Goal: Task Accomplishment & Management: Use online tool/utility

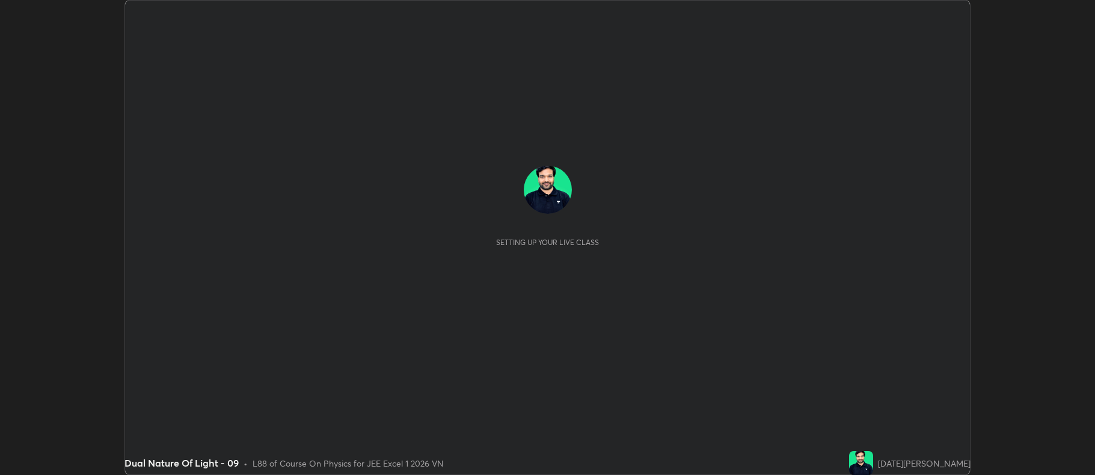
scroll to position [475, 1094]
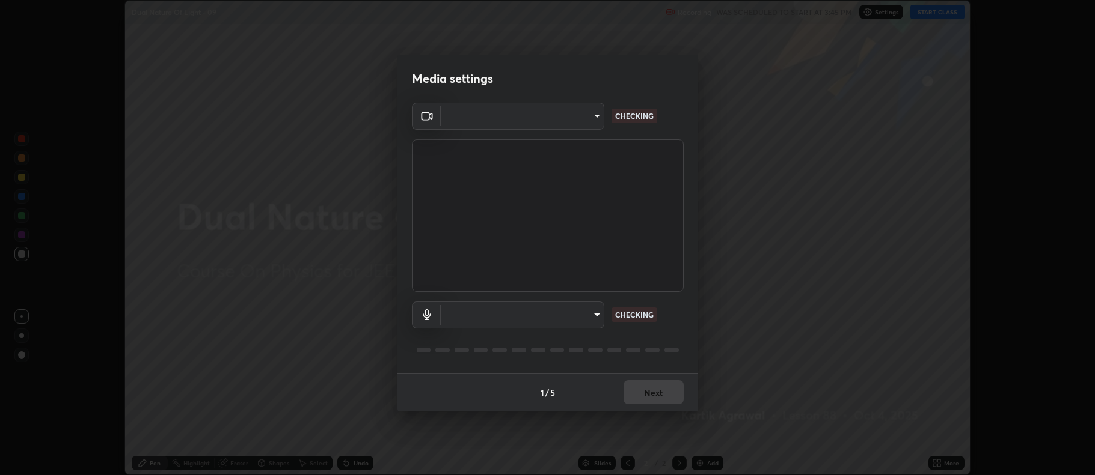
type input "0ac750ffd75be91653700d28fc4471424ff1a1d06fb00d4f9428ac52869c4b8b"
click at [589, 315] on body "Erase all Dual Nature Of Light - 09 Recording WAS SCHEDULED TO START AT 3:45 PM…" at bounding box center [547, 237] width 1095 height 475
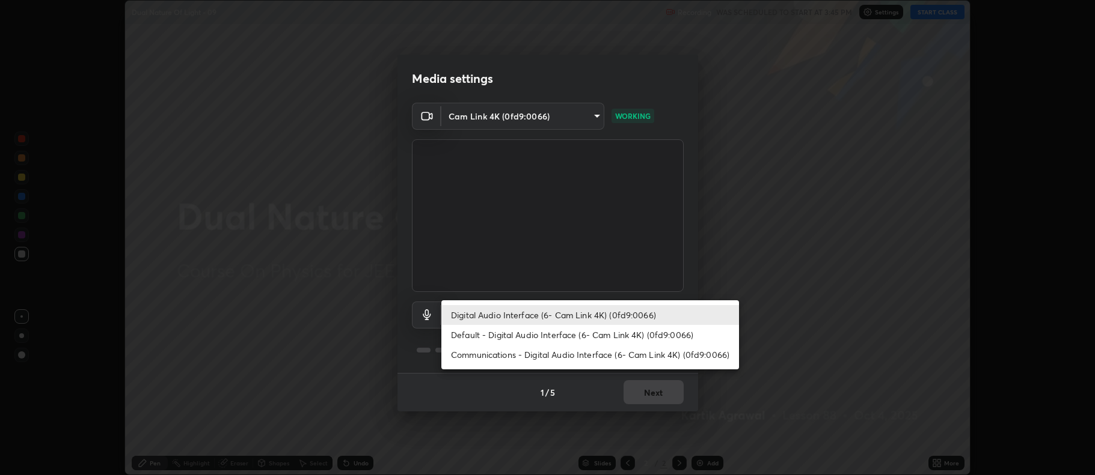
click at [620, 352] on li "Communications - Digital Audio Interface (6- Cam Link 4K) (0fd9:0066)" at bounding box center [590, 355] width 298 height 20
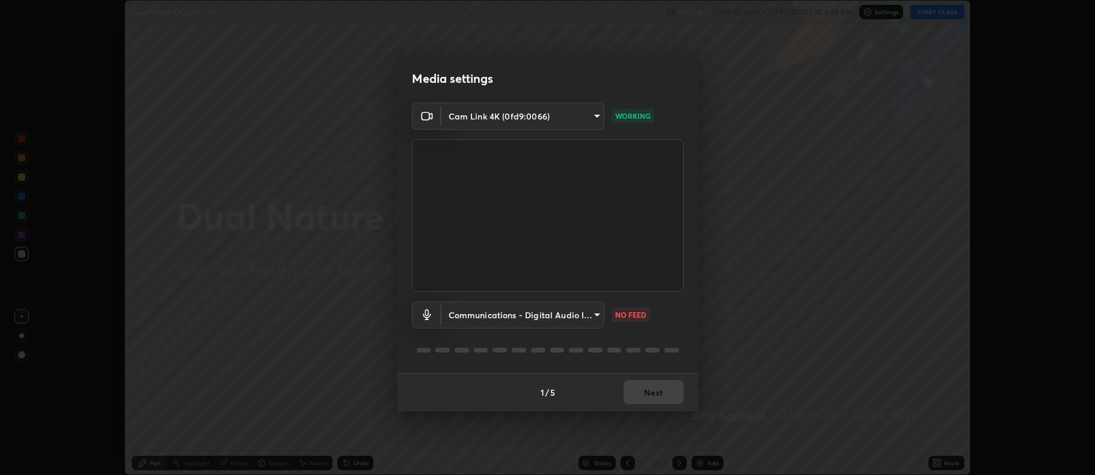
click at [594, 317] on body "Erase all Dual Nature Of Light - 09 Recording WAS SCHEDULED TO START AT 3:45 PM…" at bounding box center [547, 237] width 1095 height 475
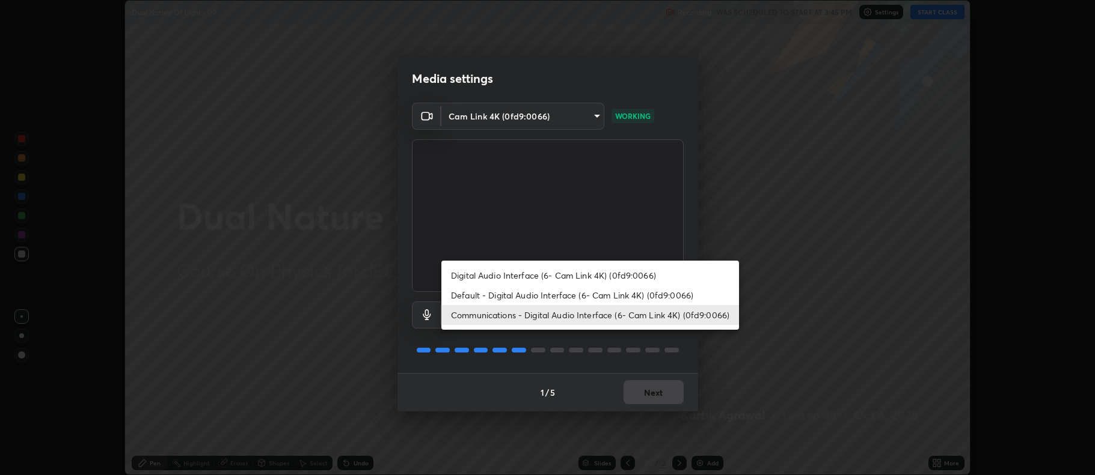
click at [616, 274] on li "Digital Audio Interface (6- Cam Link 4K) (0fd9:0066)" at bounding box center [590, 276] width 298 height 20
type input "5ee843046e4ed9eb0aec17077d689e0bd1bbfc52c7def69051835b0d6a4d1e1f"
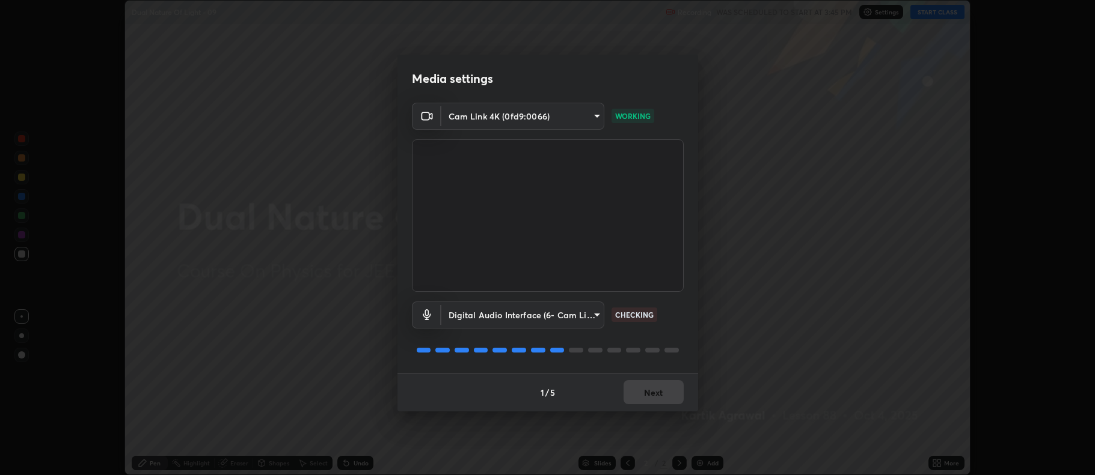
click at [655, 390] on div "1 / 5 Next" at bounding box center [547, 392] width 301 height 38
click at [656, 388] on div "1 / 5 Next" at bounding box center [547, 392] width 301 height 38
click at [658, 392] on div "1 / 5 Next" at bounding box center [547, 392] width 301 height 38
click at [661, 391] on button "Next" at bounding box center [653, 393] width 60 height 24
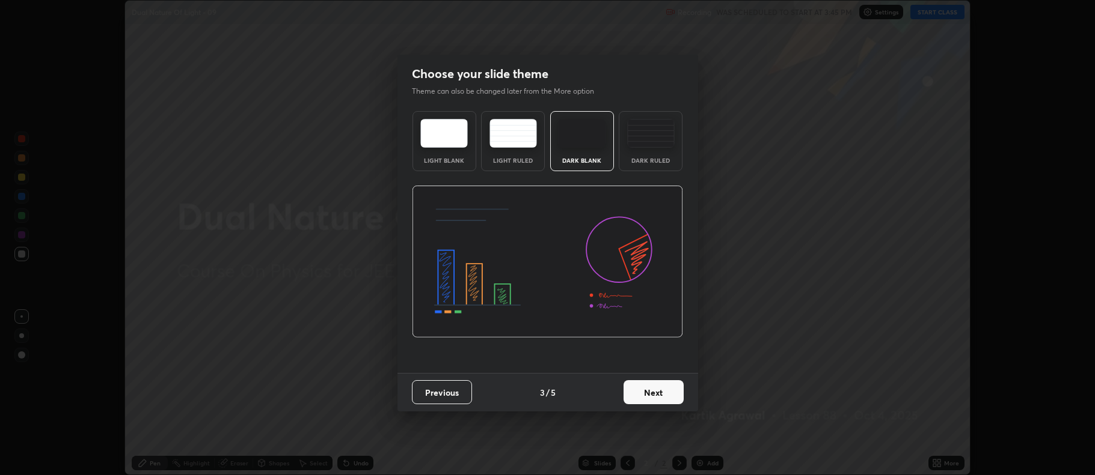
click at [669, 391] on button "Next" at bounding box center [653, 393] width 60 height 24
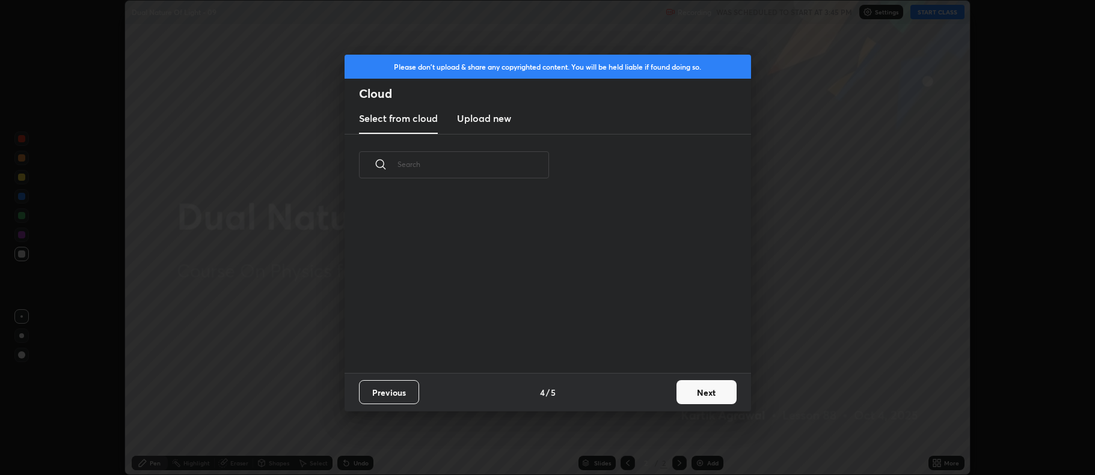
click at [699, 391] on button "Next" at bounding box center [706, 393] width 60 height 24
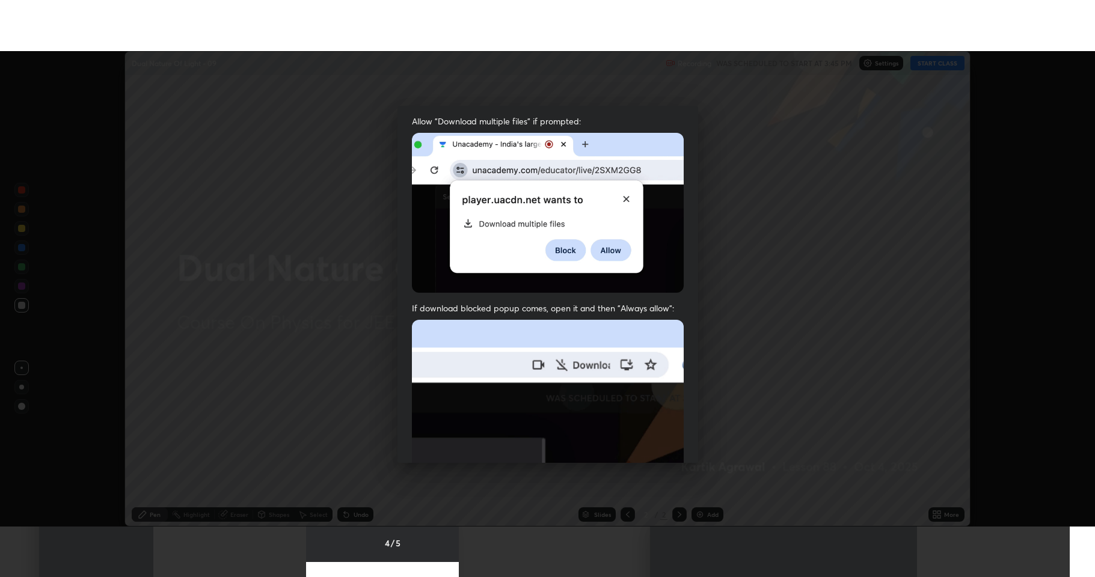
scroll to position [244, 0]
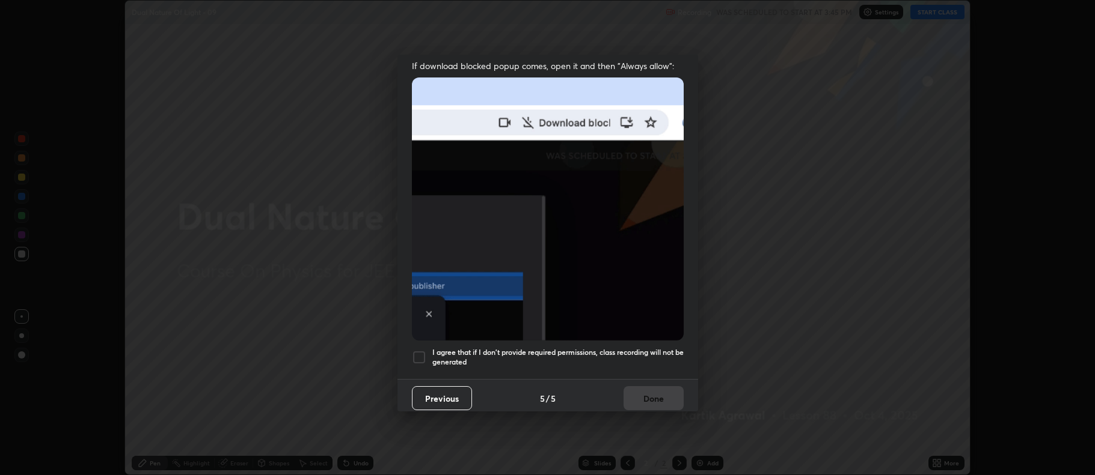
click at [426, 350] on div "I agree that if I don't provide required permissions, class recording will not …" at bounding box center [548, 357] width 272 height 14
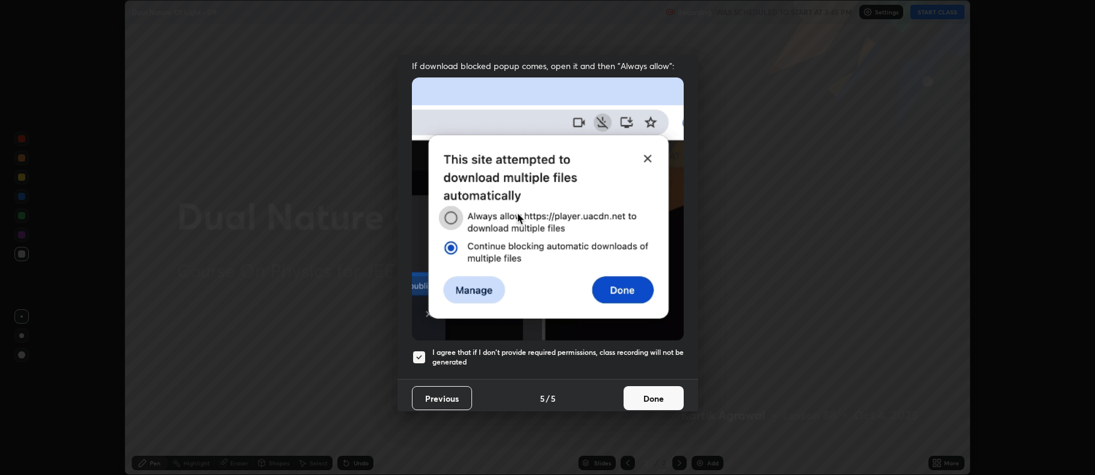
click at [665, 389] on button "Done" at bounding box center [653, 399] width 60 height 24
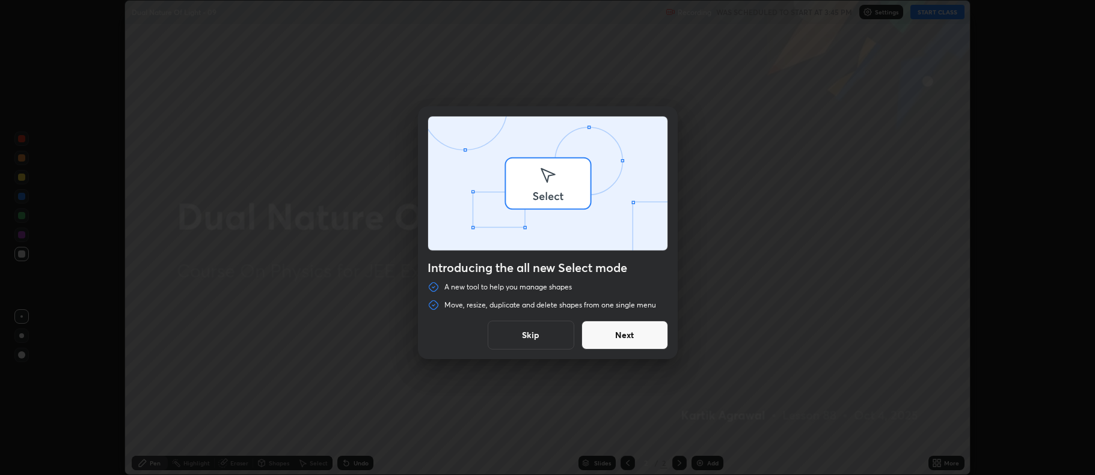
click at [960, 458] on div "Introducing the all new Select mode A new tool to help you manage shapes Move, …" at bounding box center [547, 237] width 1095 height 475
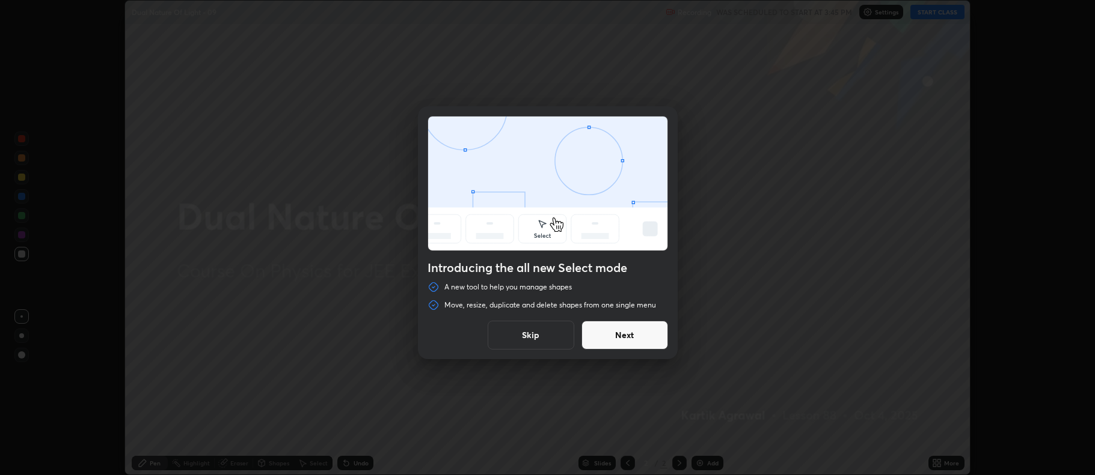
click at [654, 337] on button "Next" at bounding box center [624, 335] width 87 height 29
click at [650, 343] on button "Next" at bounding box center [624, 335] width 87 height 29
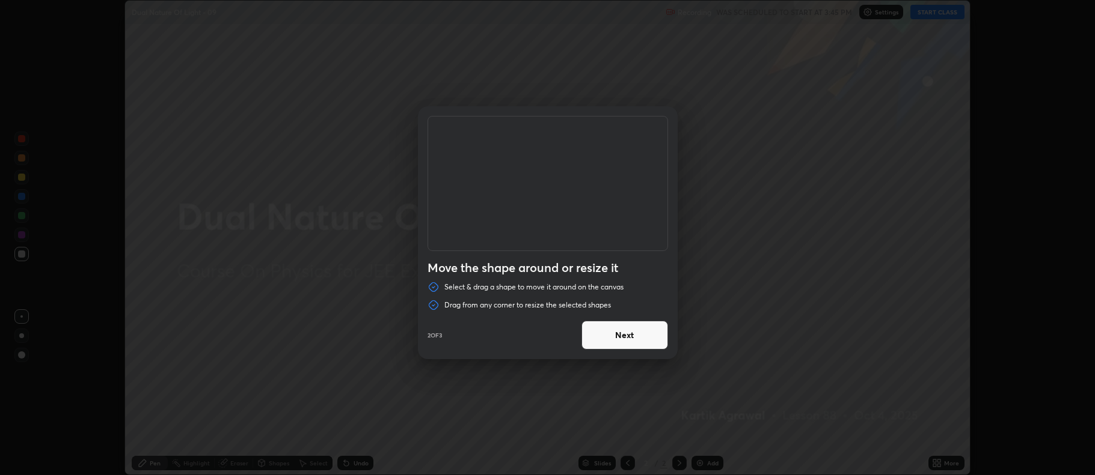
click at [650, 343] on button "Next" at bounding box center [624, 335] width 87 height 29
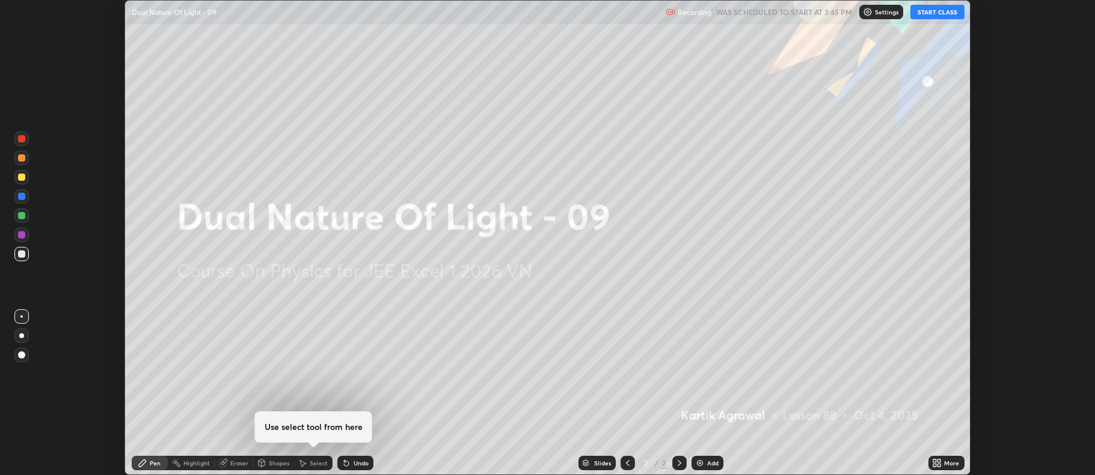
click at [947, 460] on div "More" at bounding box center [951, 463] width 15 height 6
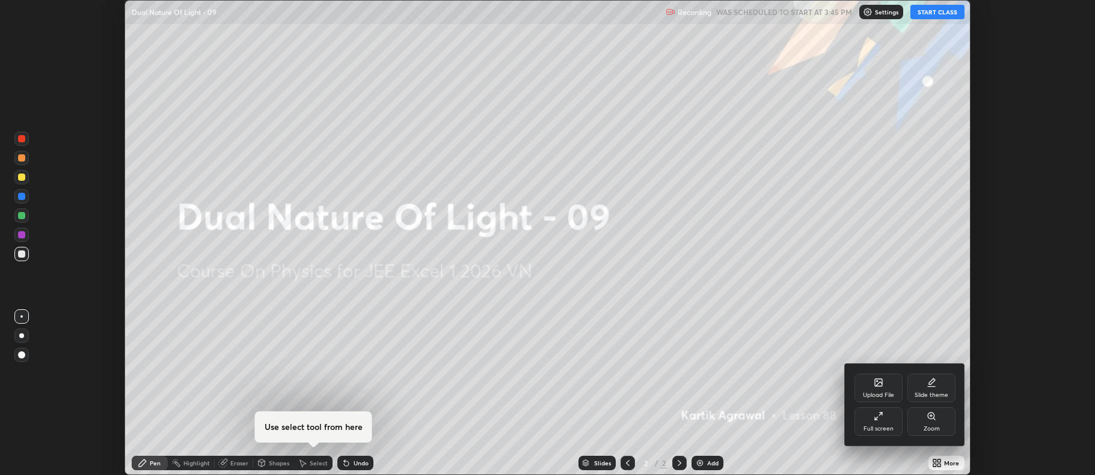
click at [883, 422] on div "Full screen" at bounding box center [878, 422] width 48 height 29
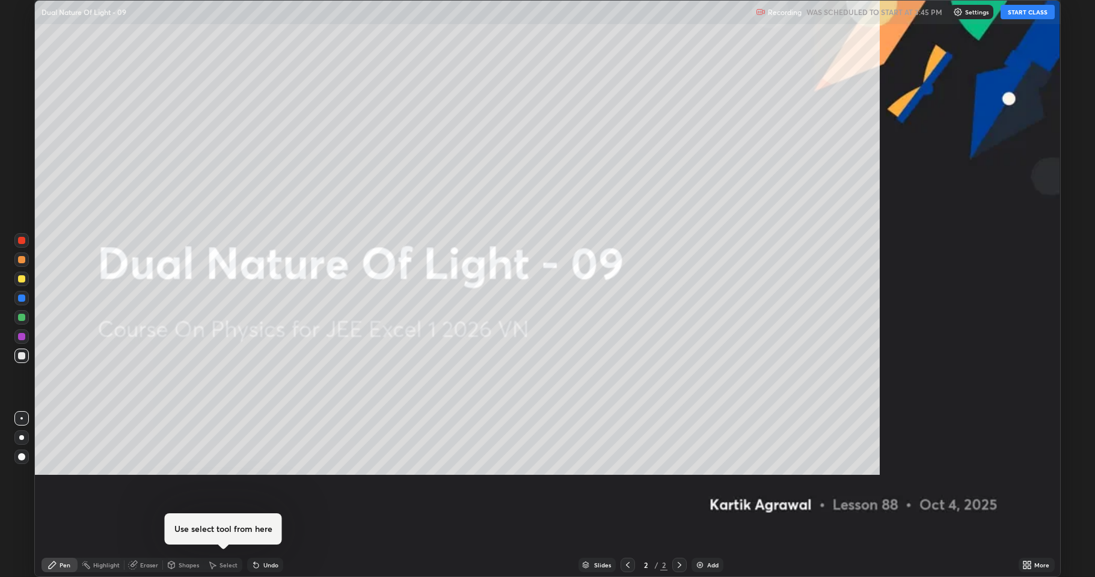
scroll to position [577, 1095]
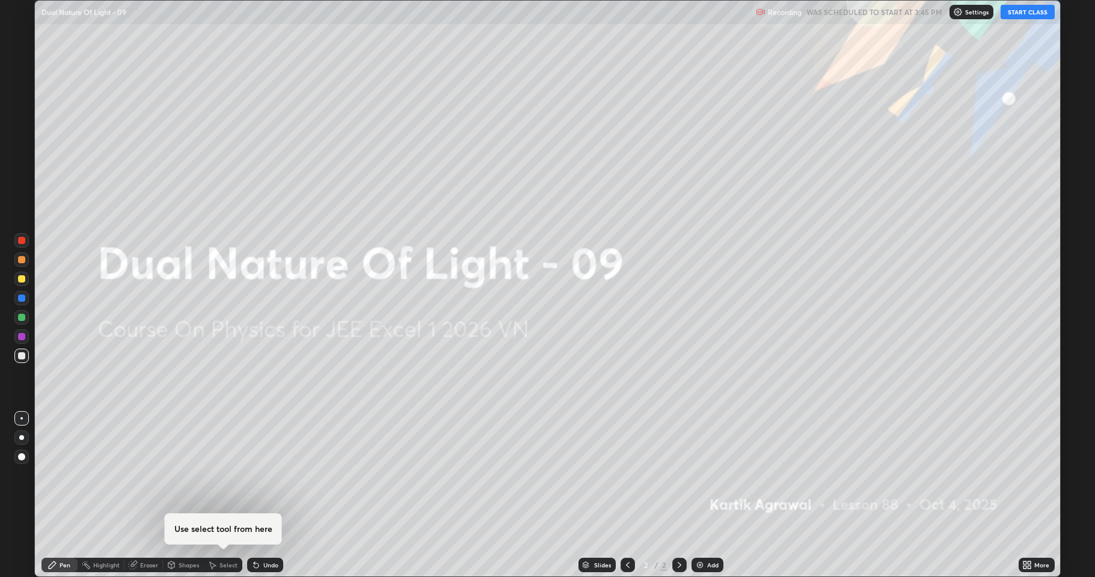
click at [1015, 13] on button "START CLASS" at bounding box center [1027, 12] width 54 height 14
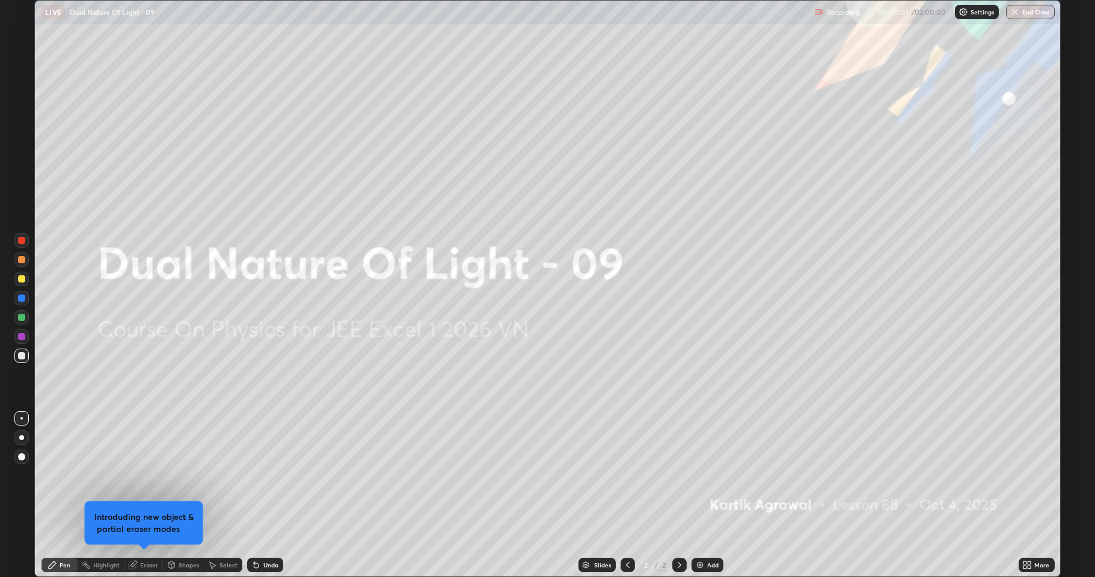
click at [704, 475] on div "Add" at bounding box center [707, 565] width 32 height 14
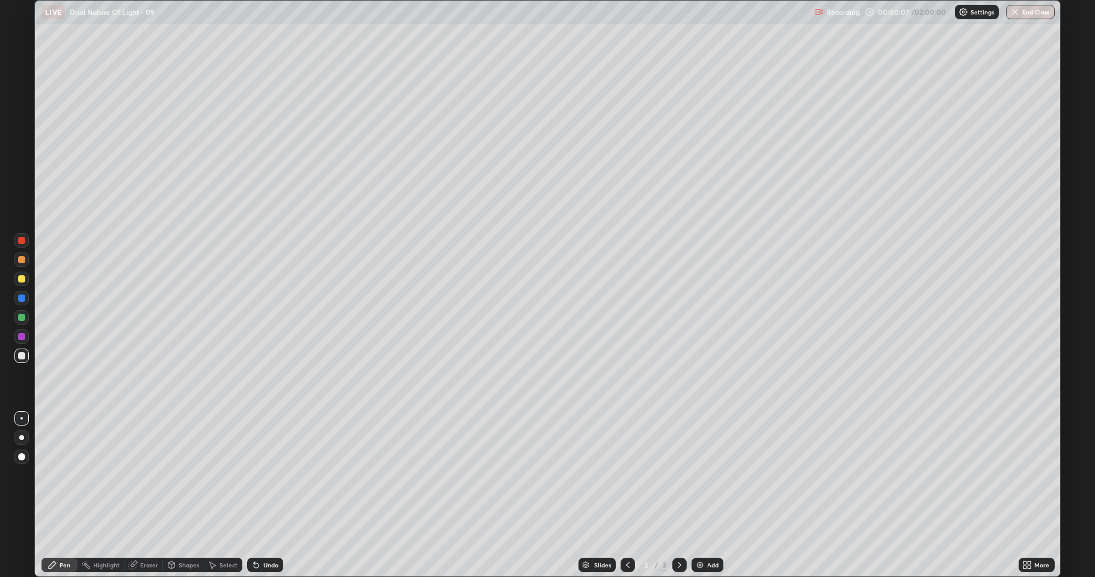
click at [20, 280] on div at bounding box center [21, 278] width 7 height 7
click at [22, 318] on div at bounding box center [21, 317] width 7 height 7
click at [269, 475] on div "Undo" at bounding box center [270, 565] width 15 height 6
click at [23, 260] on div at bounding box center [21, 259] width 7 height 7
click at [264, 475] on div "Undo" at bounding box center [265, 565] width 36 height 14
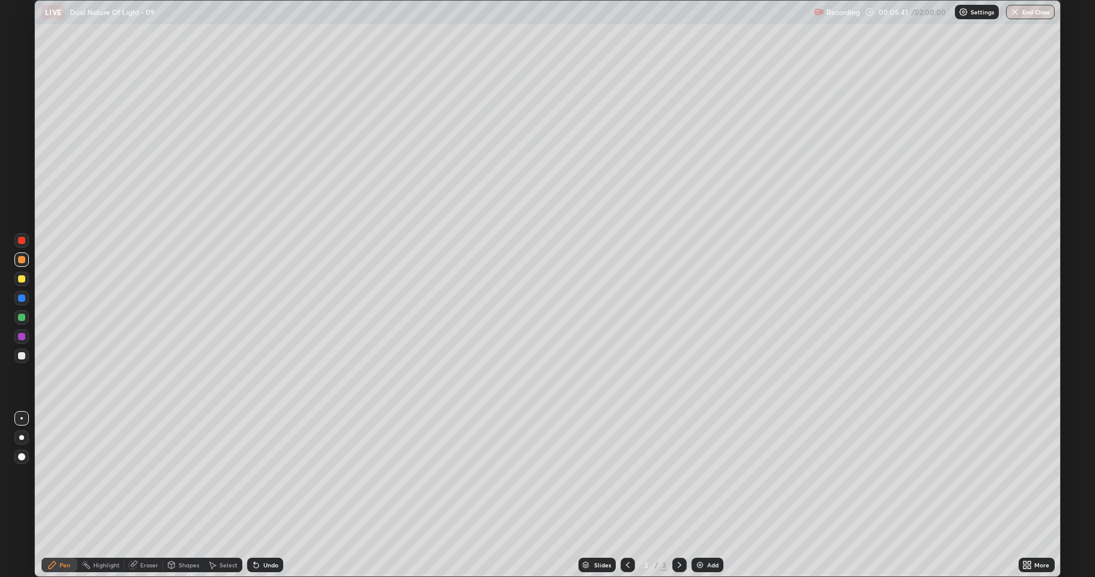
click at [223, 475] on div "Select" at bounding box center [228, 565] width 18 height 6
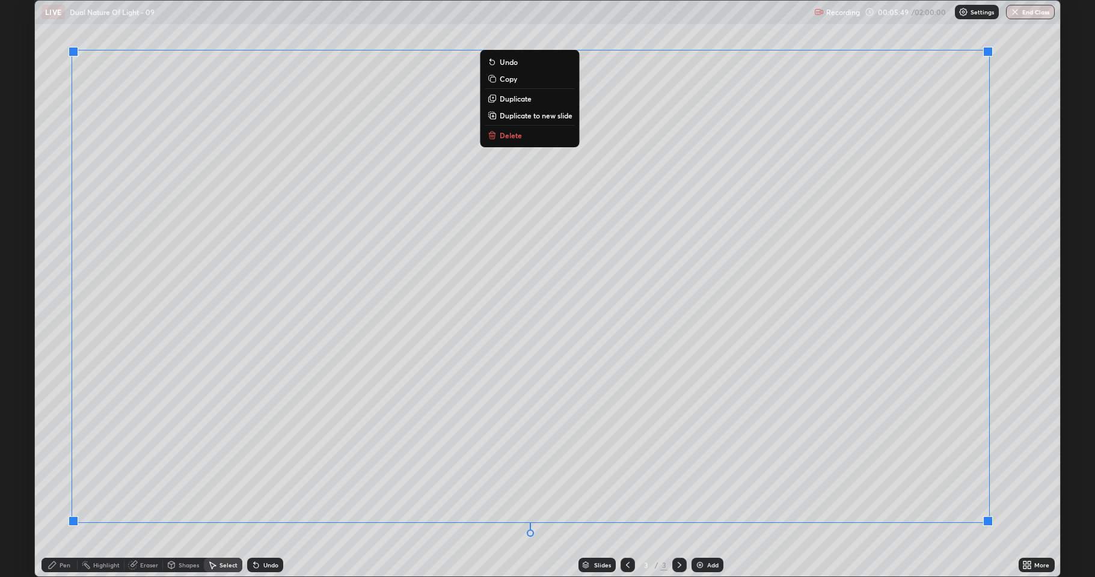
click at [554, 117] on p "Duplicate to new slide" at bounding box center [536, 116] width 73 height 10
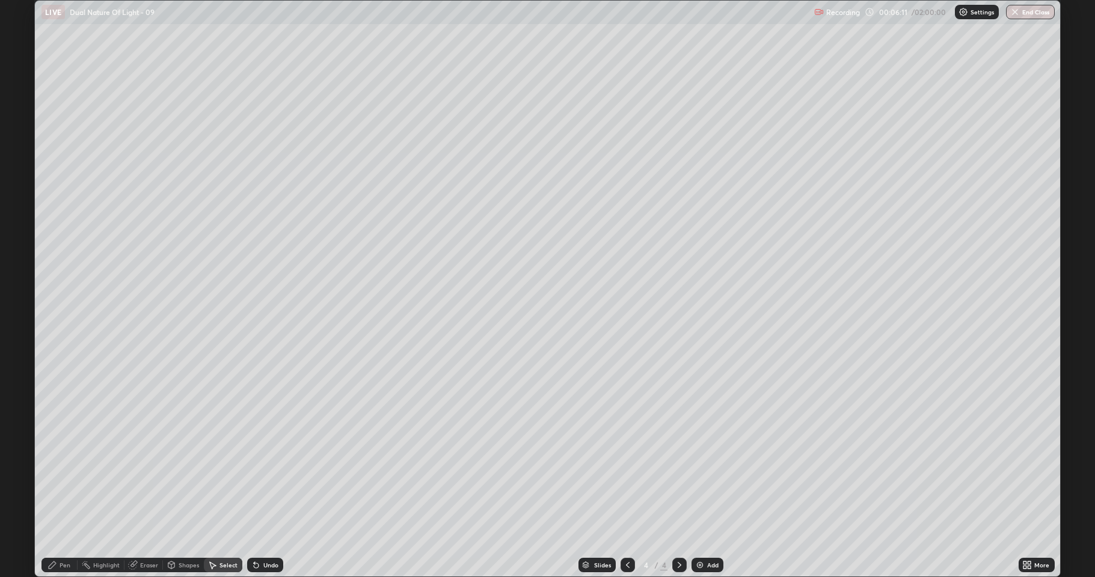
click at [144, 475] on div "Eraser" at bounding box center [149, 565] width 18 height 6
click at [47, 475] on div "Pen" at bounding box center [59, 565] width 36 height 14
click at [138, 475] on div "Eraser" at bounding box center [143, 565] width 38 height 14
click at [54, 475] on icon at bounding box center [52, 564] width 7 height 7
click at [223, 475] on div "Select" at bounding box center [228, 565] width 18 height 6
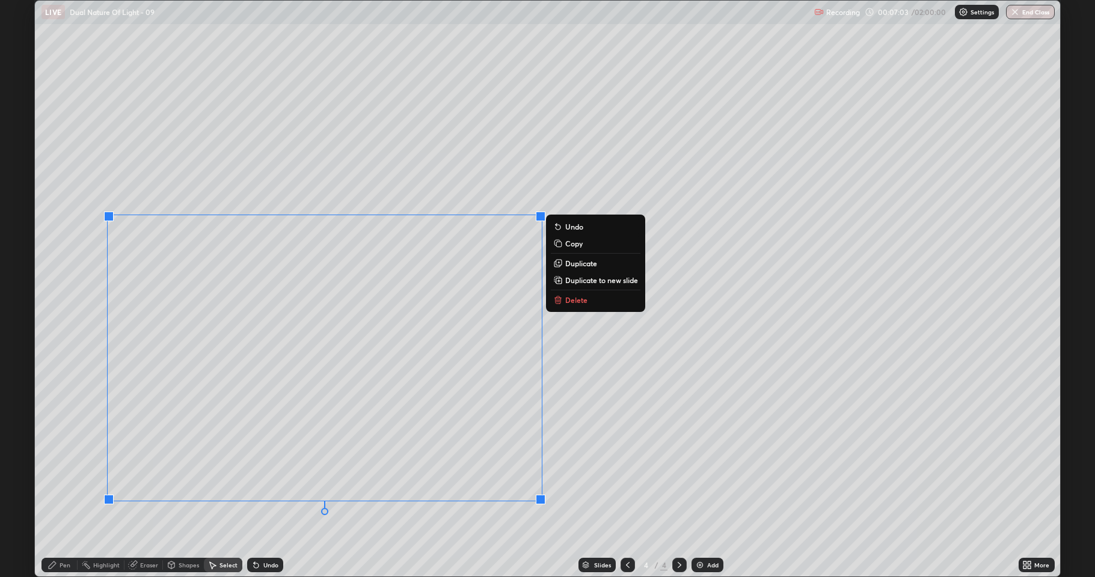
click at [567, 299] on p "Delete" at bounding box center [576, 300] width 22 height 10
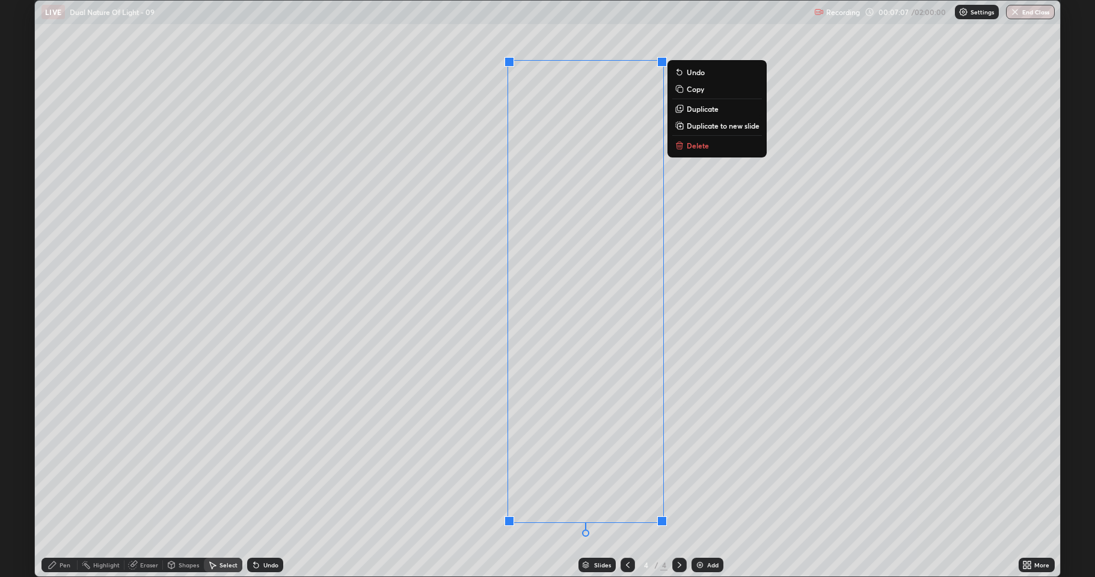
click at [428, 430] on div "0 ° Undo Copy Duplicate Duplicate to new slide Delete" at bounding box center [547, 289] width 1025 height 576
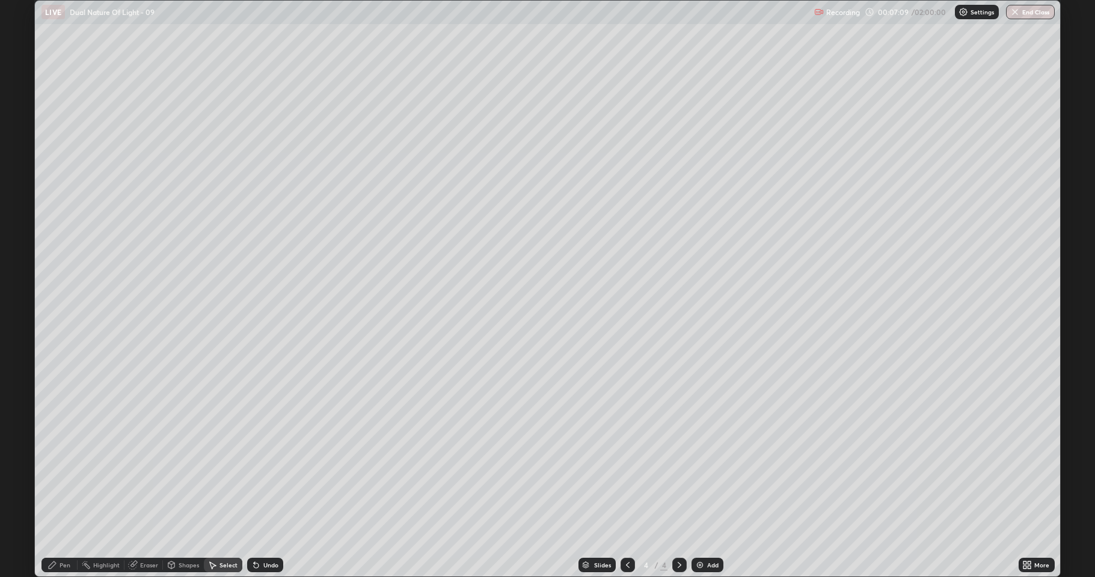
click at [141, 475] on div "Eraser" at bounding box center [149, 565] width 18 height 6
click at [23, 475] on icon at bounding box center [22, 524] width 7 height 6
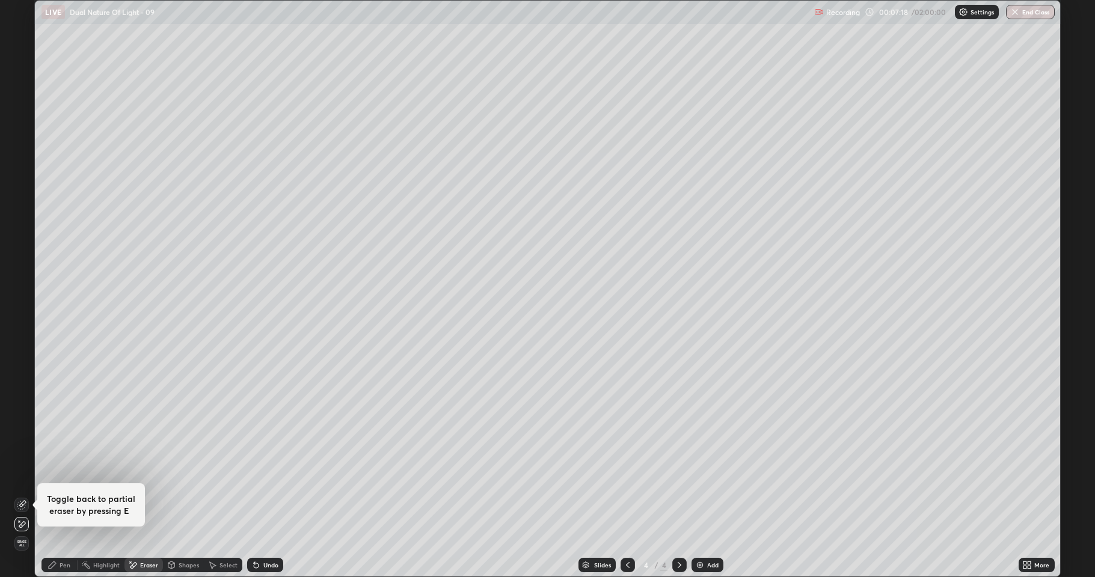
click at [57, 475] on icon at bounding box center [52, 565] width 10 height 10
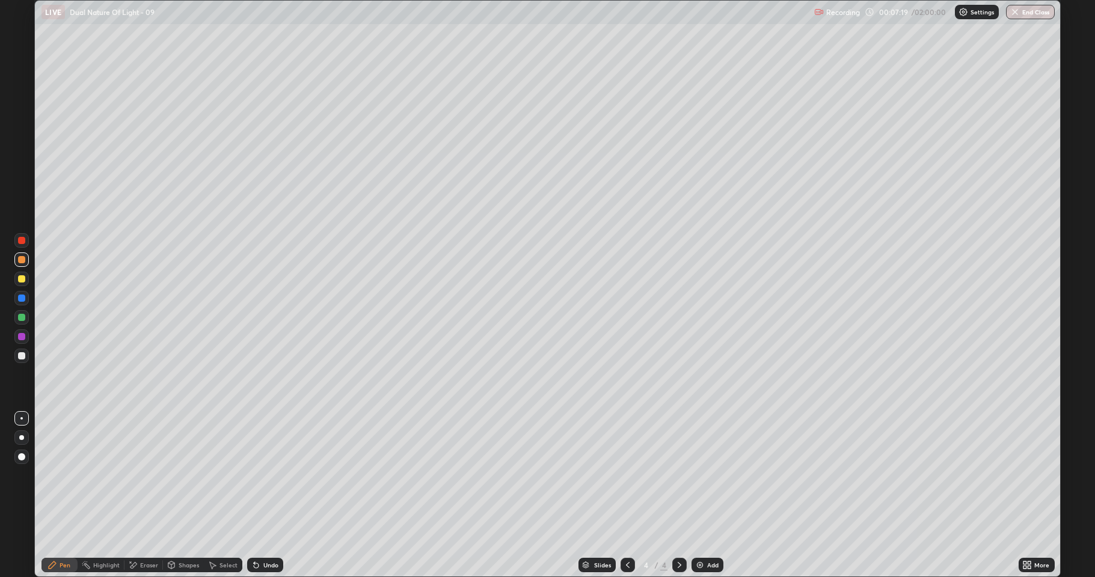
click at [23, 323] on div at bounding box center [21, 317] width 14 height 14
click at [140, 475] on div "Eraser" at bounding box center [149, 565] width 18 height 6
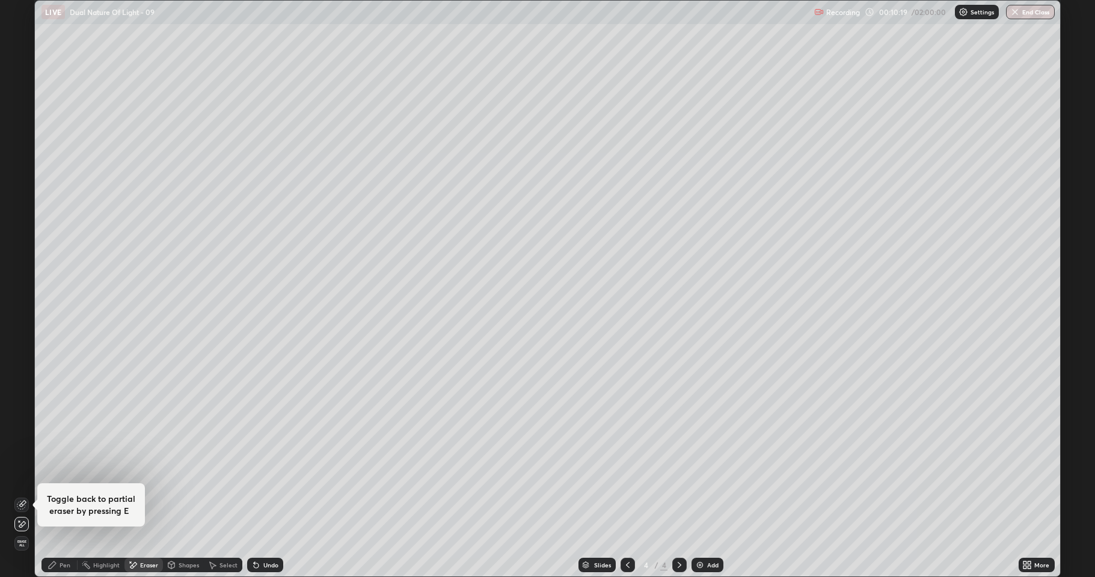
click at [47, 475] on div "Pen" at bounding box center [59, 565] width 36 height 14
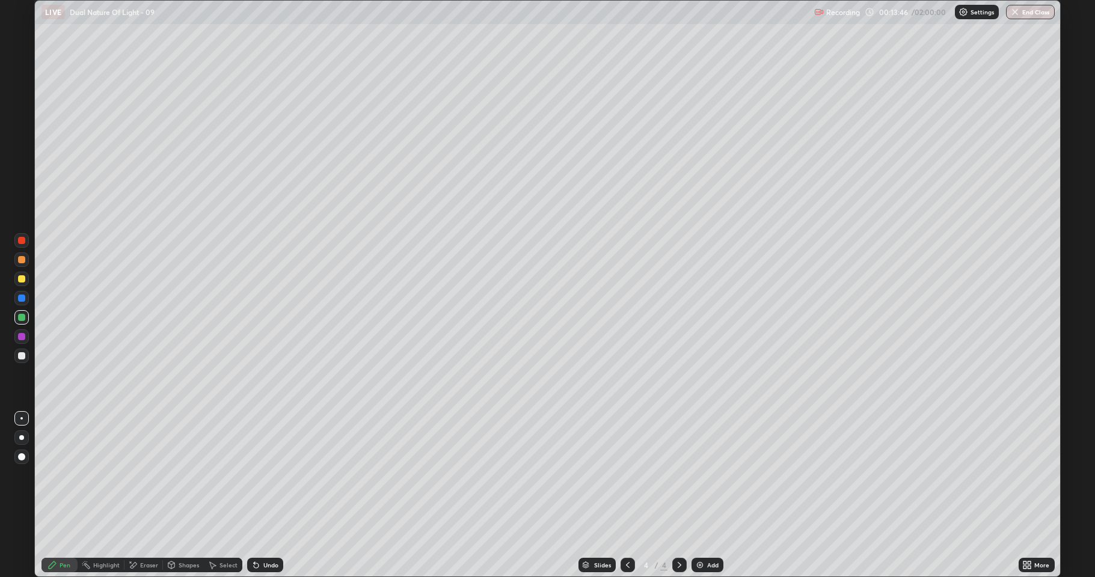
click at [705, 475] on div "Add" at bounding box center [707, 565] width 32 height 14
click at [60, 475] on div "Pen" at bounding box center [59, 565] width 36 height 14
click at [19, 281] on div at bounding box center [21, 278] width 7 height 7
click at [20, 260] on div at bounding box center [21, 259] width 7 height 7
click at [254, 475] on icon at bounding box center [256, 565] width 5 height 5
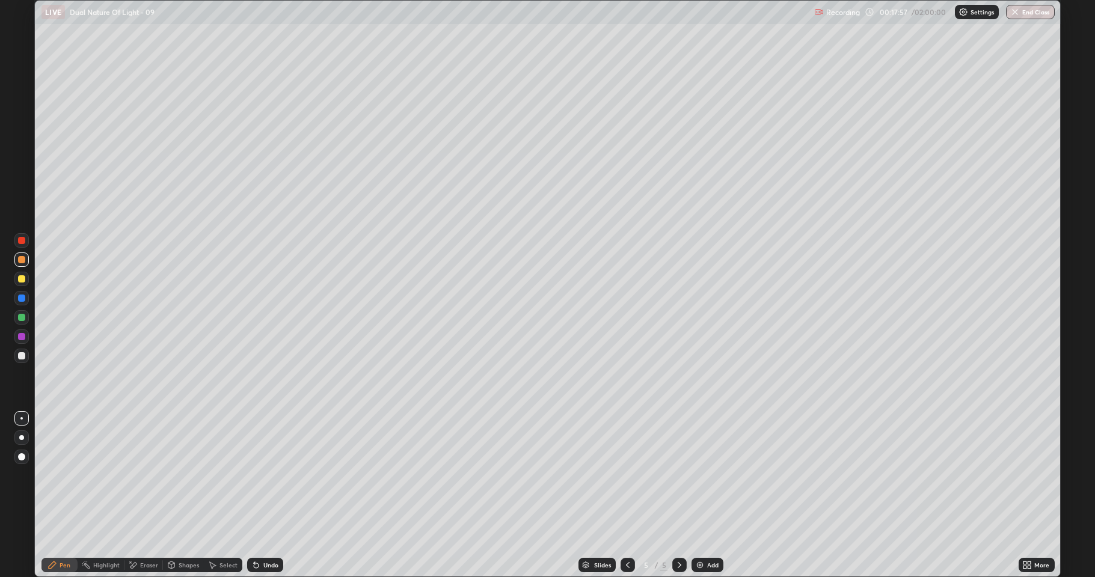
click at [700, 475] on img at bounding box center [700, 565] width 10 height 10
click at [22, 279] on div at bounding box center [21, 278] width 7 height 7
click at [24, 261] on div at bounding box center [21, 259] width 7 height 7
click at [710, 475] on div "Add" at bounding box center [712, 565] width 11 height 6
click at [628, 475] on icon at bounding box center [628, 565] width 10 height 10
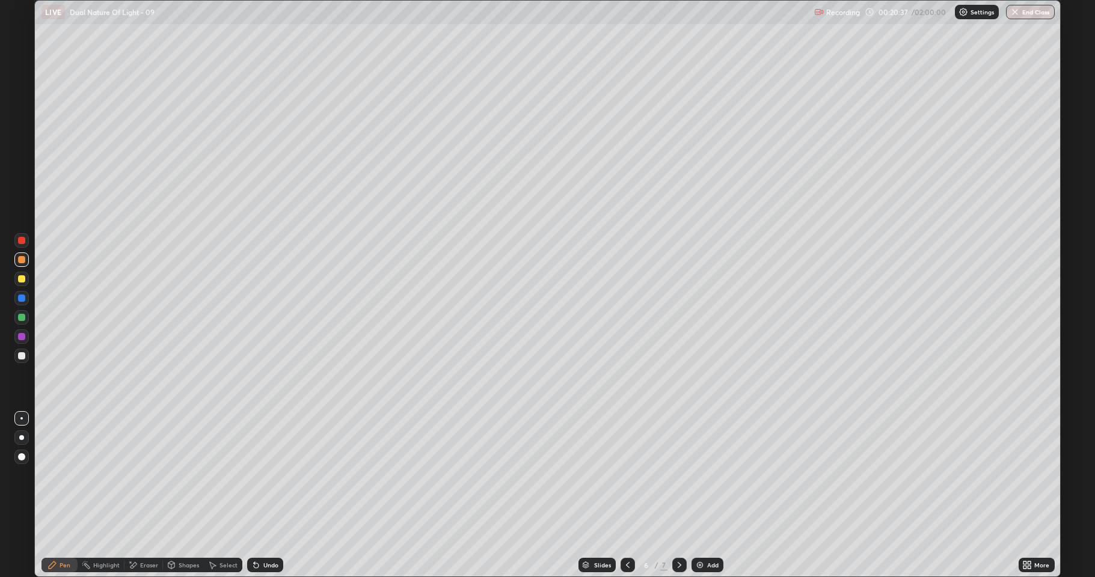
click at [678, 475] on icon at bounding box center [679, 565] width 10 height 10
click at [23, 317] on div at bounding box center [21, 317] width 7 height 7
click at [19, 263] on div at bounding box center [21, 259] width 14 height 14
click at [20, 274] on div at bounding box center [21, 279] width 14 height 14
click at [20, 356] on div at bounding box center [21, 355] width 7 height 7
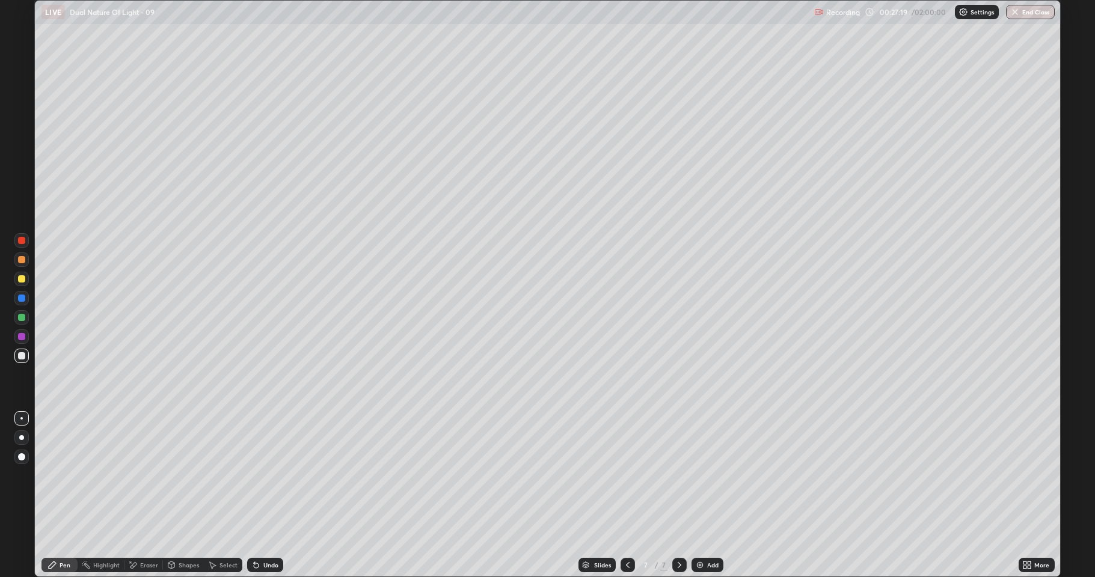
click at [176, 475] on div "Shapes" at bounding box center [183, 565] width 41 height 14
click at [139, 475] on div "Eraser" at bounding box center [143, 565] width 38 height 14
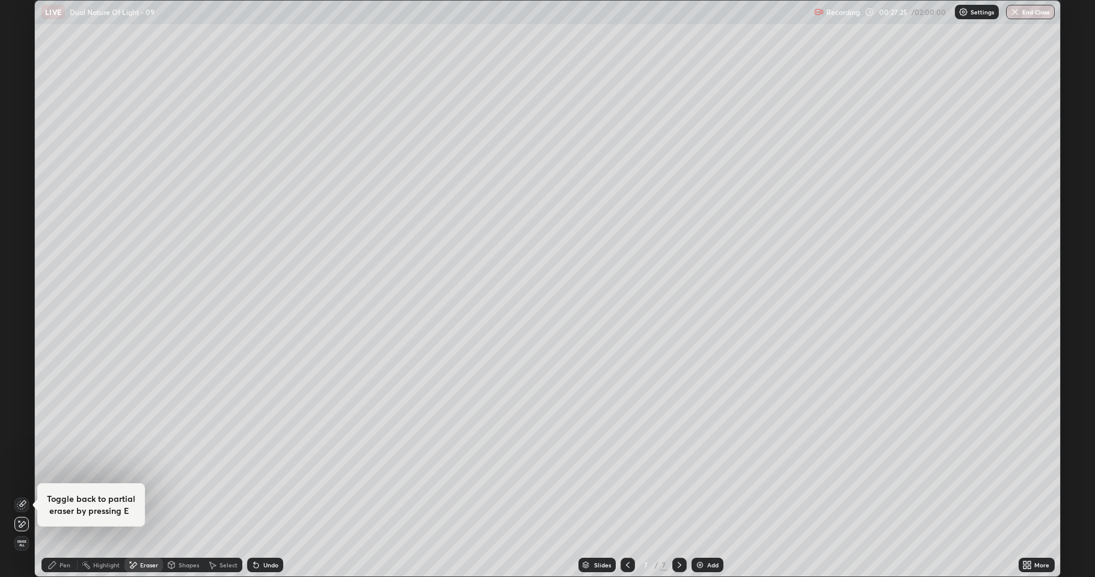
click at [707, 475] on div "Add" at bounding box center [712, 565] width 11 height 6
click at [183, 475] on div "Shapes" at bounding box center [189, 565] width 20 height 6
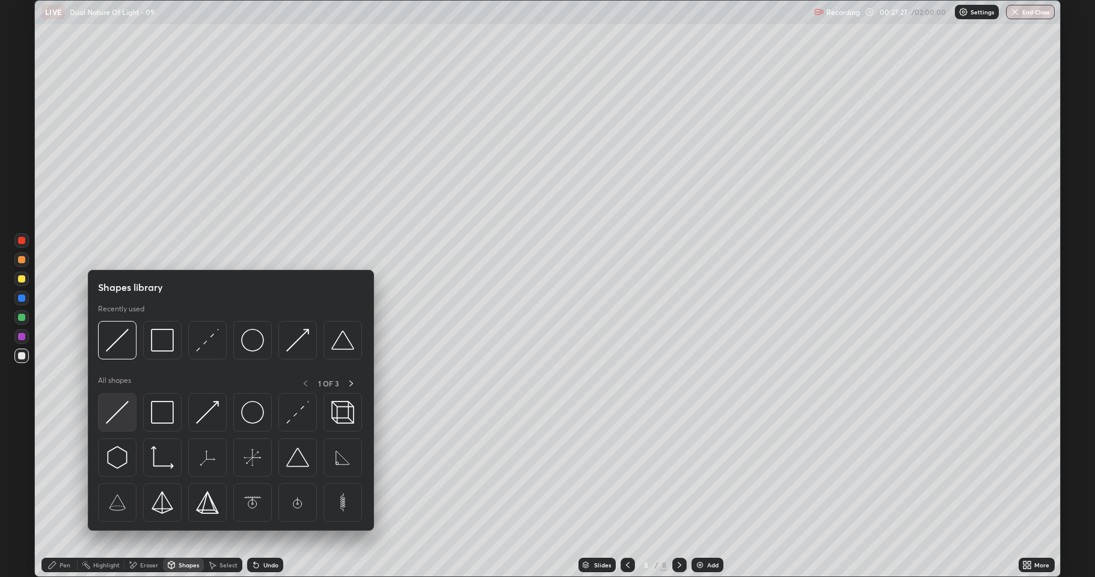
click at [119, 411] on img at bounding box center [117, 412] width 23 height 23
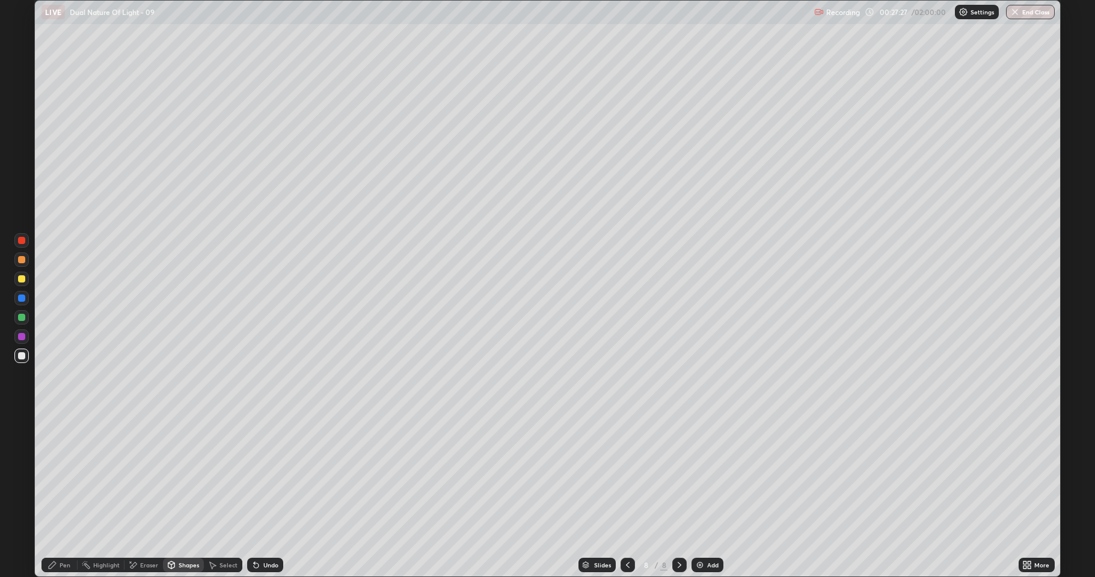
click at [25, 339] on div at bounding box center [21, 336] width 7 height 7
click at [43, 475] on div "Pen" at bounding box center [59, 565] width 36 height 14
click at [20, 260] on div at bounding box center [21, 259] width 7 height 7
click at [22, 281] on div at bounding box center [21, 278] width 7 height 7
click at [621, 475] on div at bounding box center [627, 565] width 14 height 14
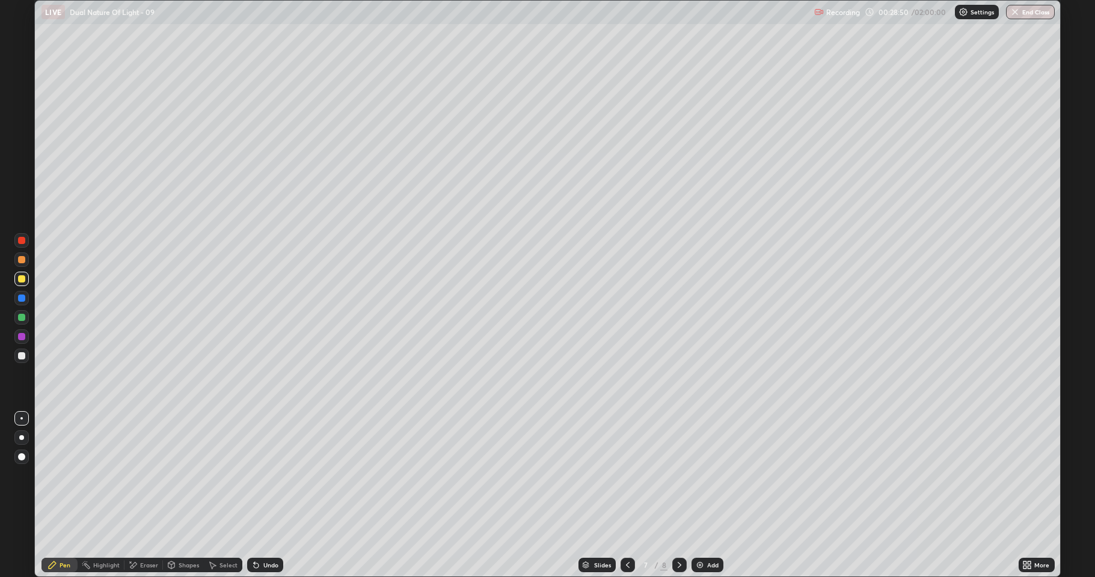
click at [264, 475] on div "Undo" at bounding box center [265, 565] width 36 height 14
click at [224, 475] on div "Select" at bounding box center [228, 565] width 18 height 6
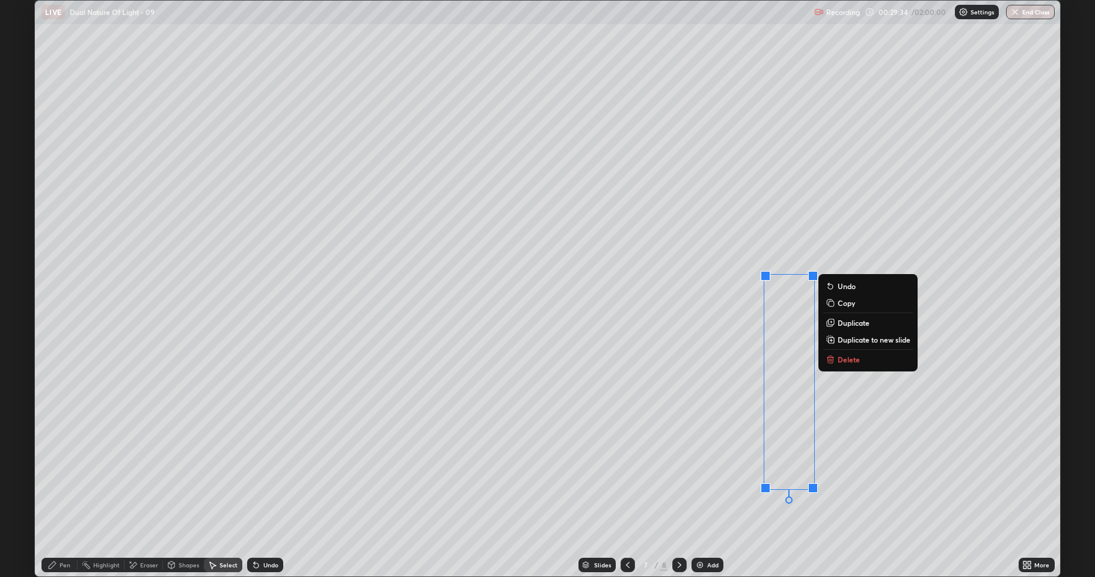
click at [848, 361] on p "Delete" at bounding box center [848, 360] width 22 height 10
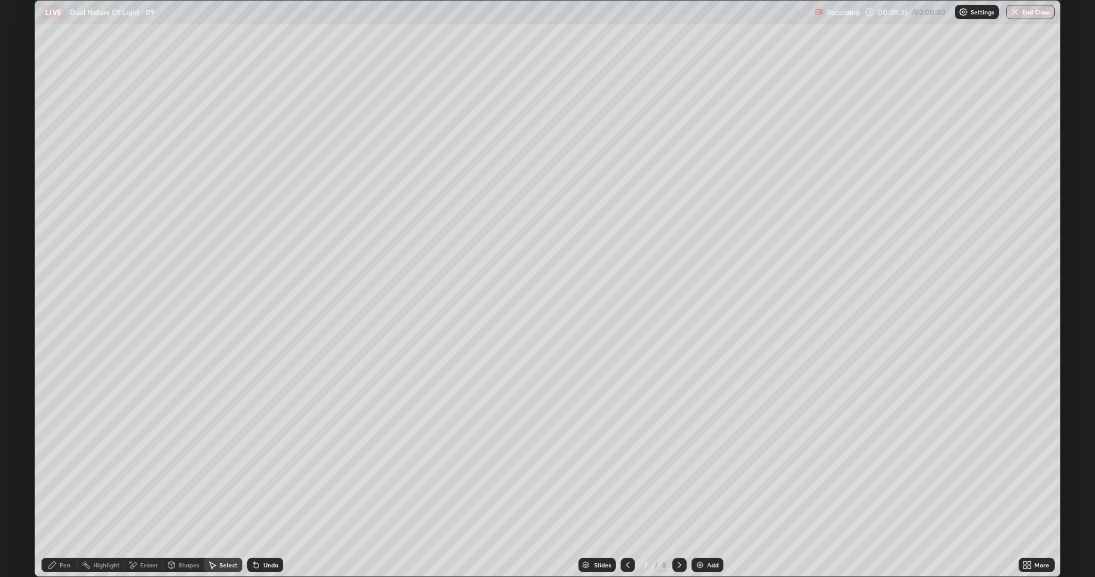
click at [679, 475] on icon at bounding box center [679, 565] width 10 height 10
click at [63, 475] on div "Pen" at bounding box center [65, 565] width 11 height 6
click at [22, 317] on div at bounding box center [21, 317] width 7 height 7
click at [711, 475] on div "Add" at bounding box center [712, 565] width 11 height 6
click at [22, 279] on div at bounding box center [21, 278] width 7 height 7
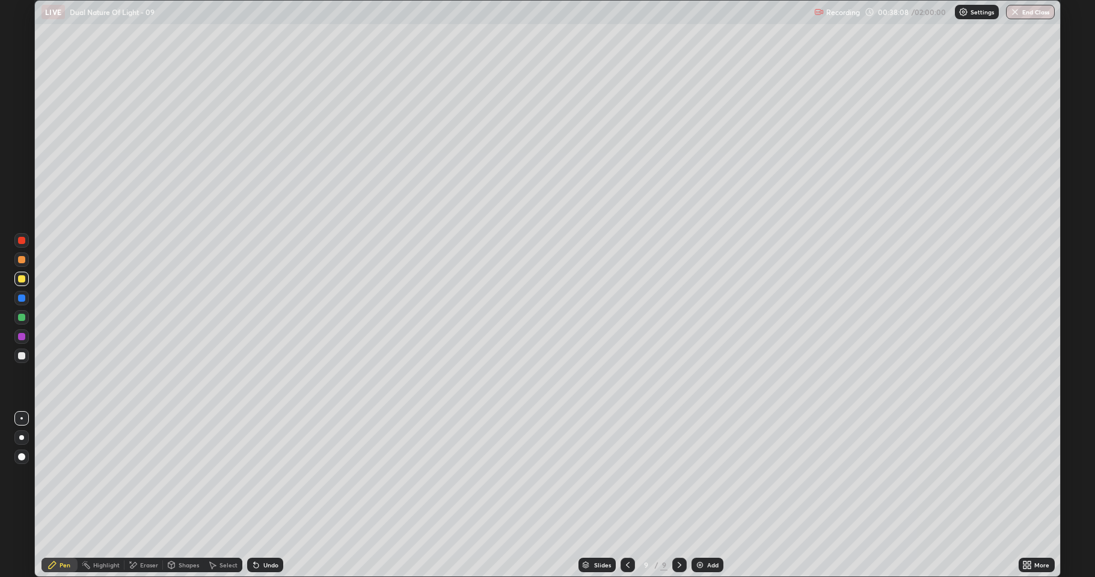
click at [23, 260] on div at bounding box center [21, 259] width 7 height 7
click at [706, 475] on div "Add" at bounding box center [707, 565] width 32 height 14
click at [22, 281] on div at bounding box center [21, 278] width 7 height 7
click at [230, 475] on div "Select" at bounding box center [228, 565] width 18 height 6
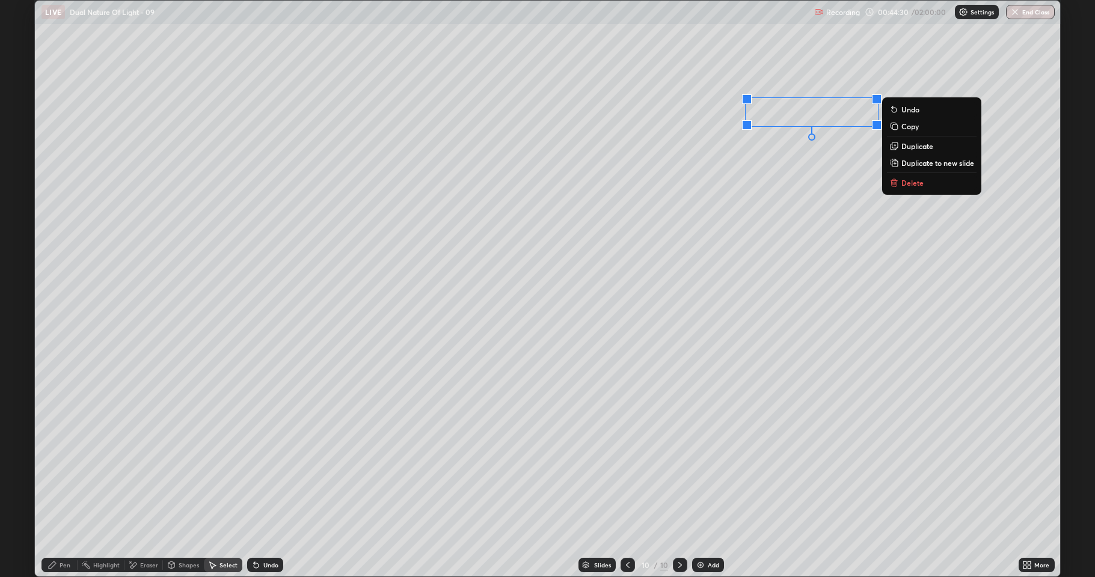
click at [911, 181] on p "Delete" at bounding box center [912, 183] width 22 height 10
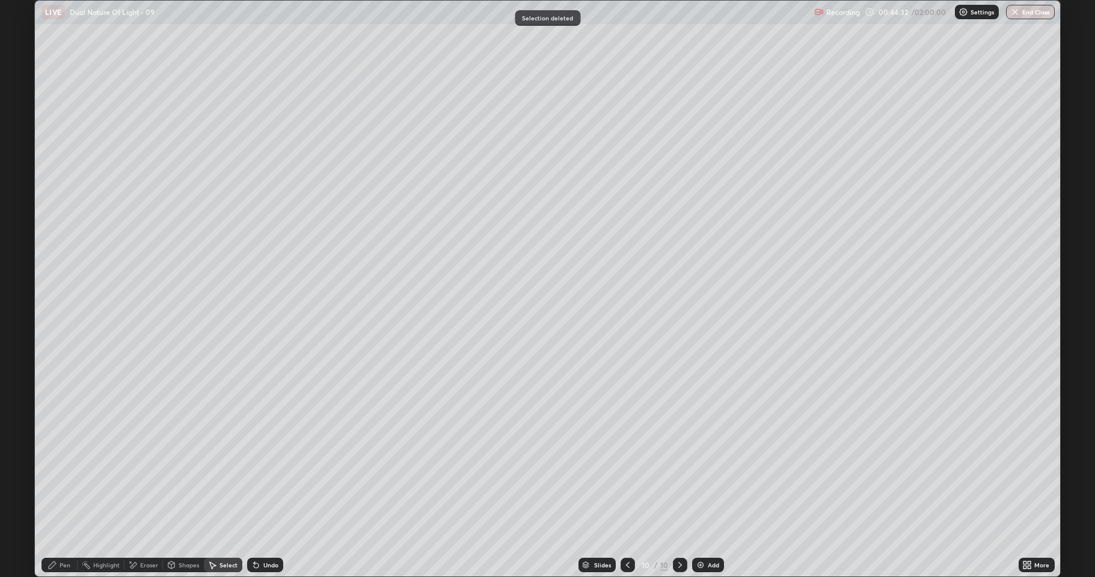
click at [66, 475] on div "Pen" at bounding box center [65, 565] width 11 height 6
click at [23, 257] on div at bounding box center [21, 259] width 7 height 7
click at [699, 475] on img at bounding box center [701, 565] width 10 height 10
click at [145, 475] on div "Eraser" at bounding box center [149, 565] width 18 height 6
click at [47, 475] on div "Pen" at bounding box center [59, 565] width 36 height 14
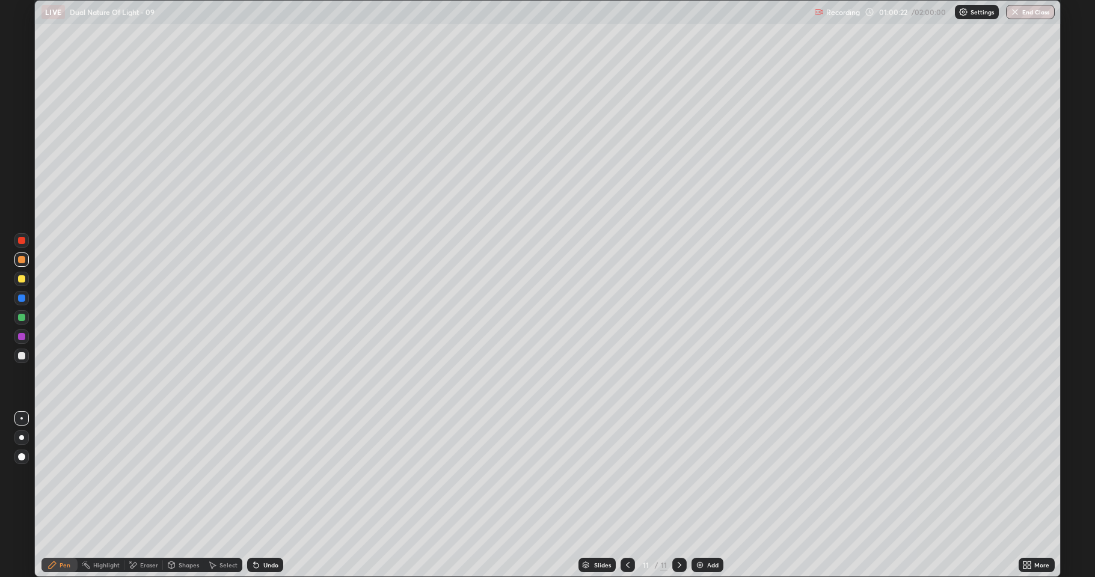
click at [21, 296] on div at bounding box center [21, 298] width 7 height 7
click at [18, 277] on div at bounding box center [21, 278] width 7 height 7
click at [269, 475] on div "Undo" at bounding box center [265, 565] width 36 height 14
click at [258, 475] on icon at bounding box center [256, 565] width 10 height 10
click at [707, 475] on div "Add" at bounding box center [712, 565] width 11 height 6
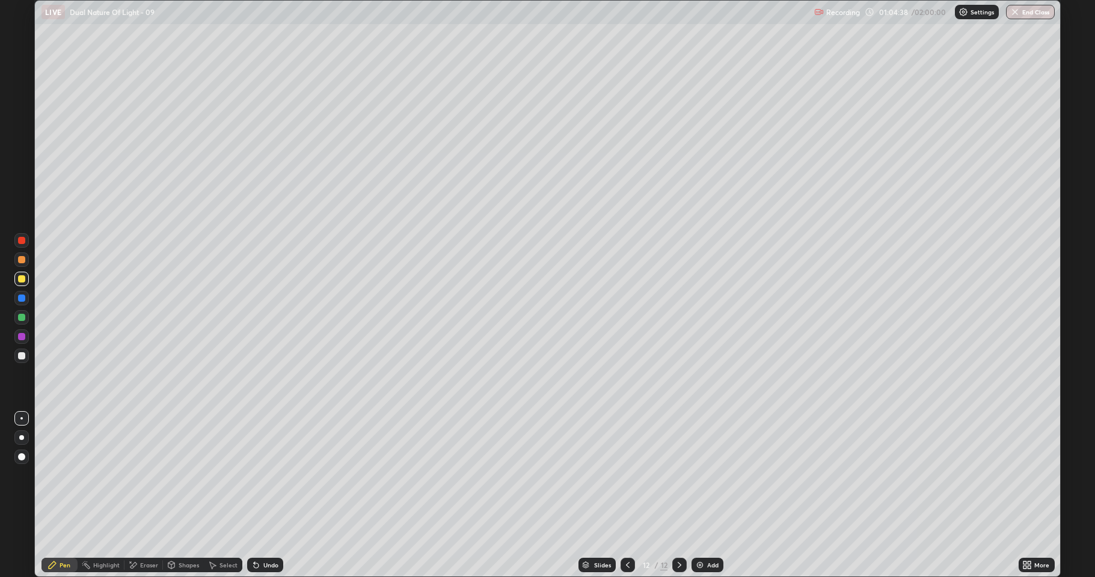
click at [21, 319] on div at bounding box center [21, 317] width 7 height 7
click at [705, 475] on div "Add" at bounding box center [707, 565] width 32 height 14
click at [20, 260] on div at bounding box center [21, 259] width 7 height 7
click at [20, 317] on div at bounding box center [21, 317] width 7 height 7
click at [23, 261] on div at bounding box center [21, 259] width 7 height 7
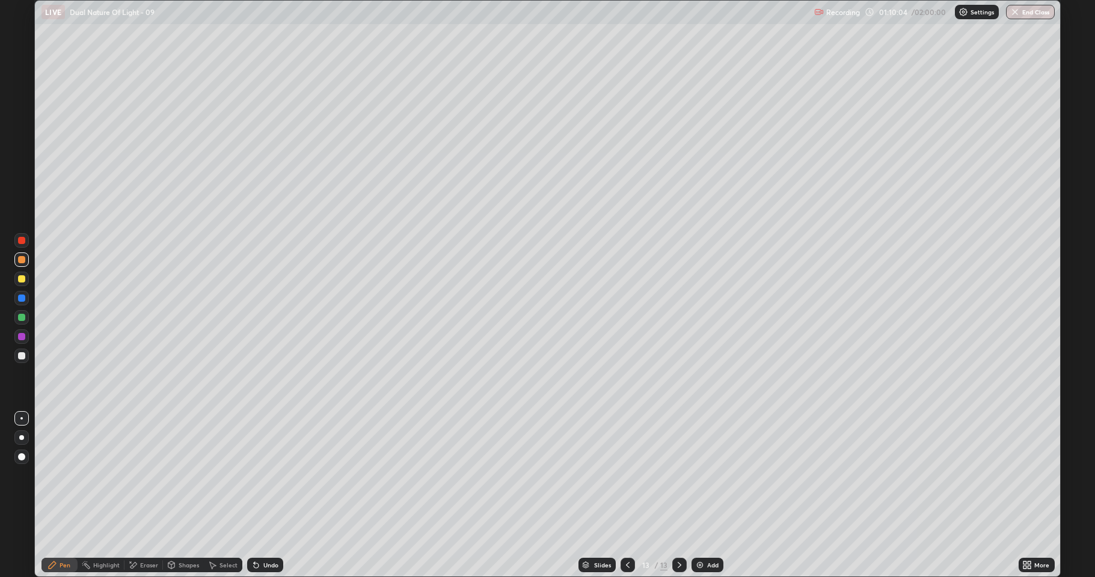
click at [20, 280] on div at bounding box center [21, 278] width 7 height 7
click at [21, 318] on div at bounding box center [21, 317] width 7 height 7
click at [263, 475] on div "Undo" at bounding box center [270, 565] width 15 height 6
click at [261, 475] on div "Undo" at bounding box center [265, 565] width 36 height 14
click at [262, 475] on div "Undo" at bounding box center [265, 565] width 36 height 14
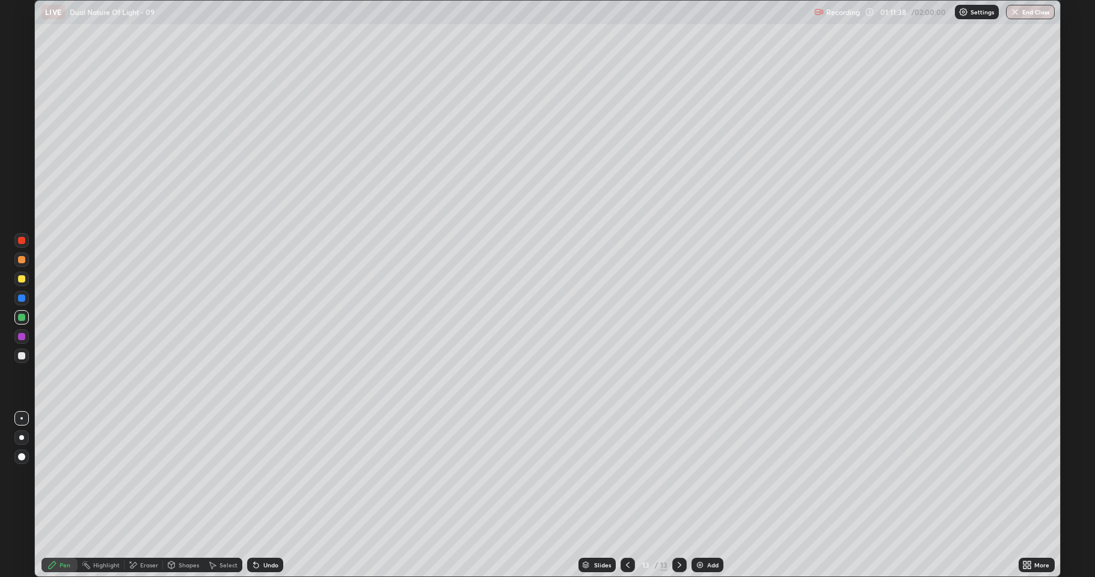
click at [263, 475] on div "Undo" at bounding box center [265, 565] width 36 height 14
click at [263, 475] on div "Undo" at bounding box center [270, 565] width 15 height 6
click at [261, 475] on div "Undo" at bounding box center [265, 565] width 36 height 14
click at [706, 475] on div "Add" at bounding box center [707, 565] width 32 height 14
click at [20, 281] on div at bounding box center [21, 278] width 7 height 7
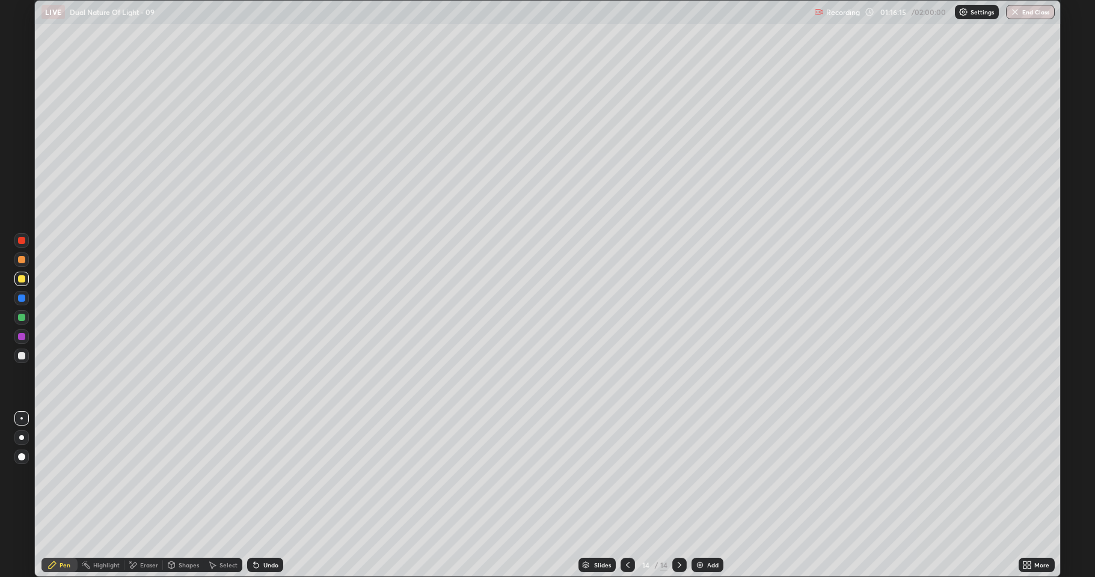
click at [266, 475] on div "Undo" at bounding box center [270, 565] width 15 height 6
click at [259, 475] on div "Undo" at bounding box center [265, 565] width 36 height 14
click at [20, 320] on div at bounding box center [21, 317] width 7 height 7
click at [133, 475] on icon at bounding box center [133, 565] width 7 height 6
click at [711, 475] on div "Add" at bounding box center [707, 565] width 32 height 14
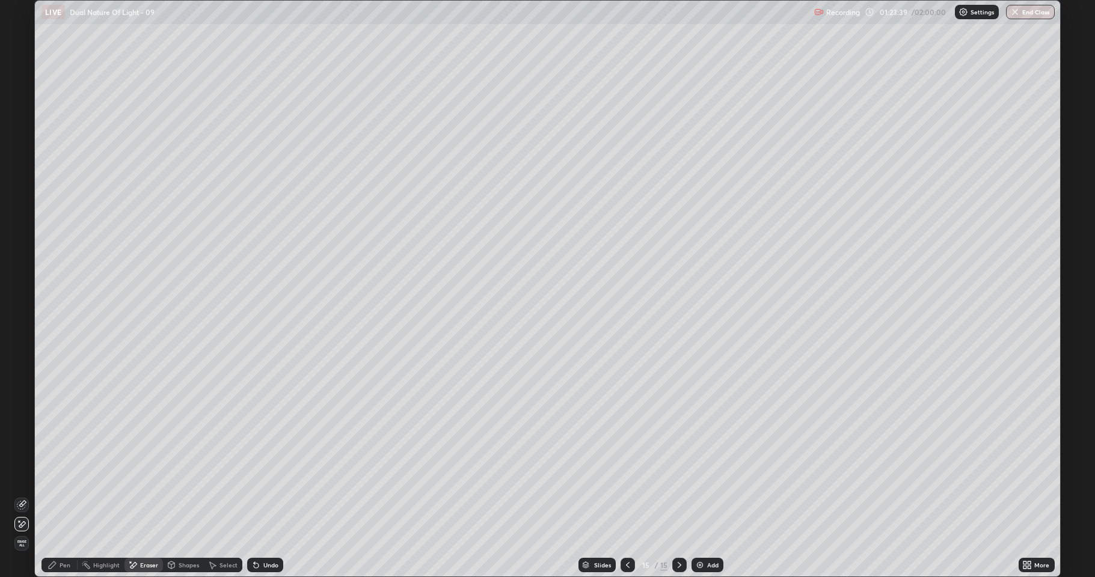
click at [65, 475] on div "Pen" at bounding box center [65, 565] width 11 height 6
click at [24, 260] on div at bounding box center [21, 259] width 7 height 7
click at [701, 475] on img at bounding box center [700, 565] width 10 height 10
click at [20, 278] on div at bounding box center [21, 278] width 7 height 7
click at [20, 260] on div at bounding box center [21, 259] width 7 height 7
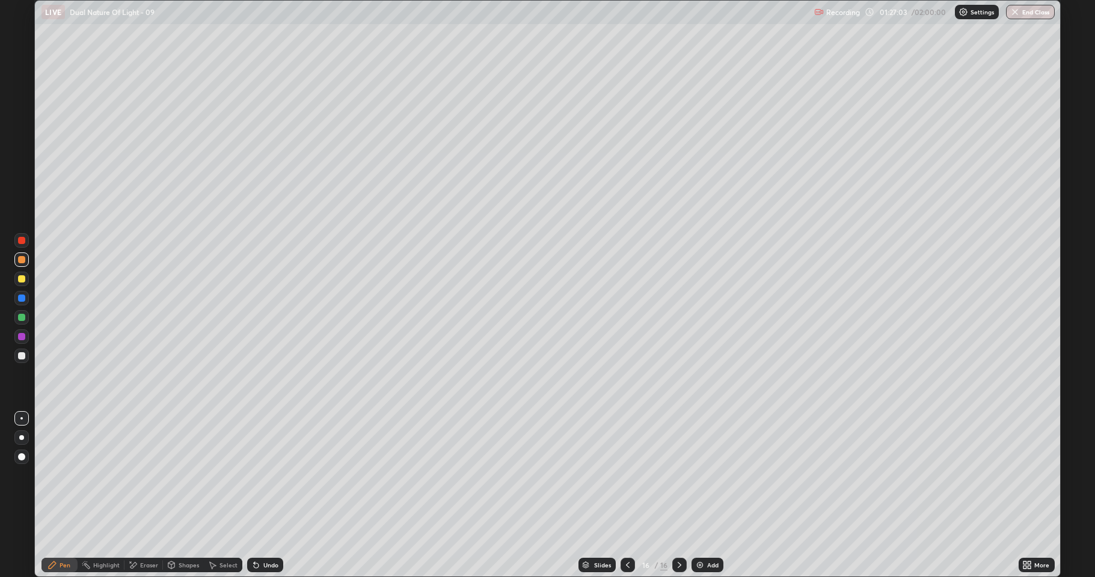
click at [22, 298] on div at bounding box center [21, 298] width 7 height 7
click at [20, 261] on div at bounding box center [21, 259] width 7 height 7
click at [25, 277] on div at bounding box center [21, 278] width 7 height 7
click at [24, 293] on div at bounding box center [21, 298] width 14 height 14
click at [24, 358] on div at bounding box center [21, 355] width 7 height 7
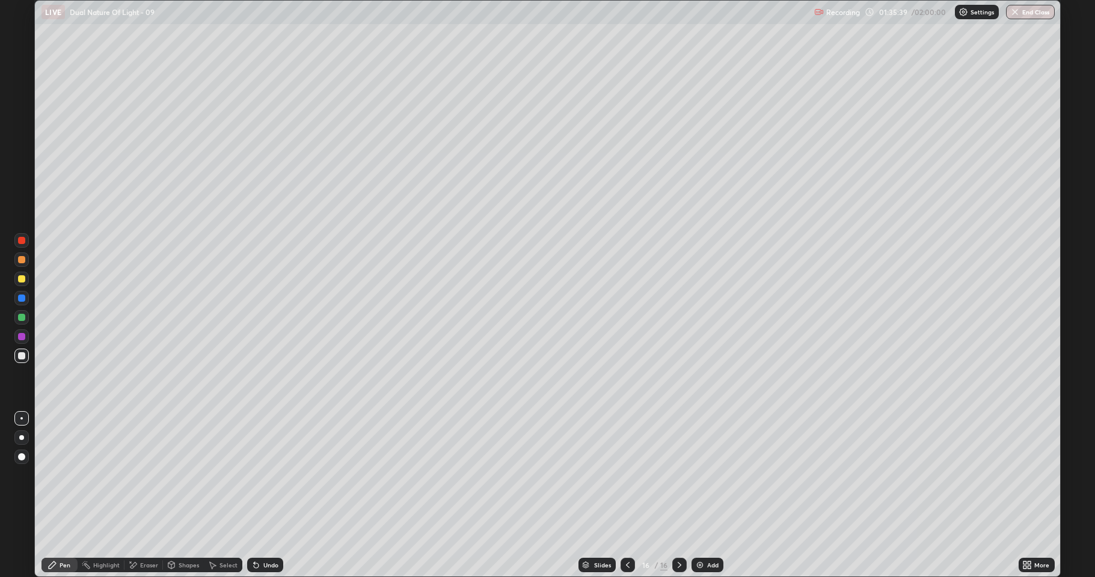
click at [626, 475] on icon at bounding box center [628, 565] width 10 height 10
click at [678, 475] on icon at bounding box center [679, 565] width 10 height 10
click at [134, 475] on icon at bounding box center [133, 565] width 7 height 6
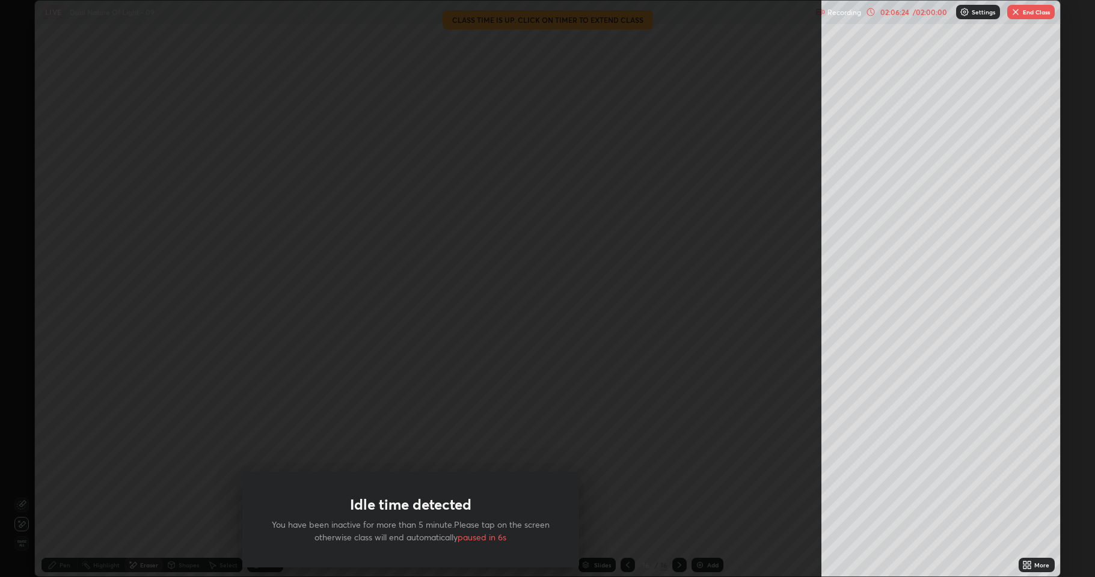
click at [1027, 16] on button "End Class" at bounding box center [1030, 12] width 47 height 14
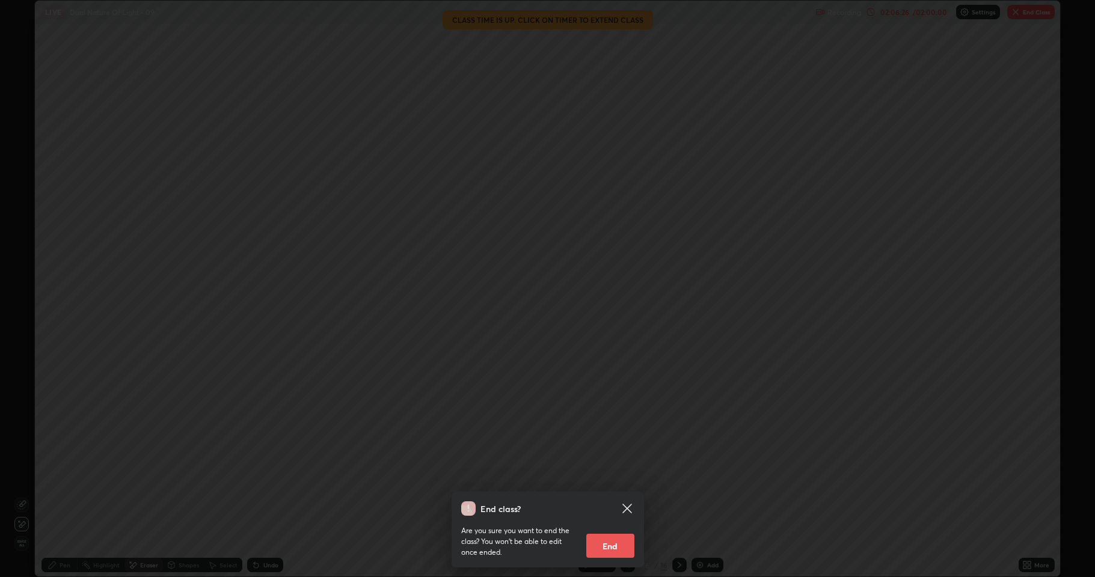
click at [616, 475] on button "End" at bounding box center [610, 546] width 48 height 24
